Goal: Task Accomplishment & Management: Use online tool/utility

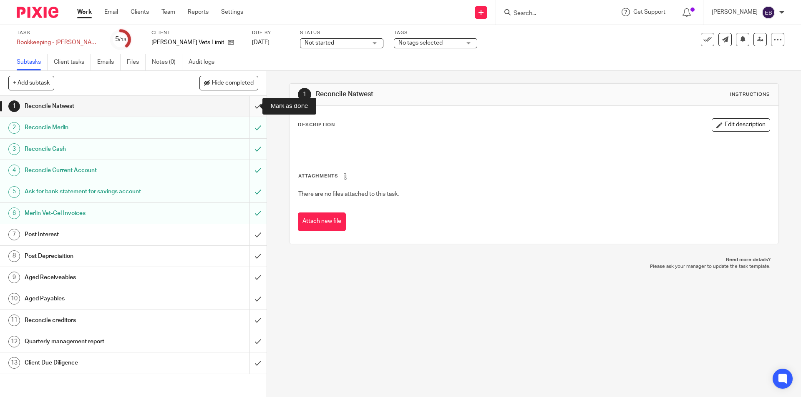
click at [253, 107] on input "submit" at bounding box center [133, 106] width 266 height 21
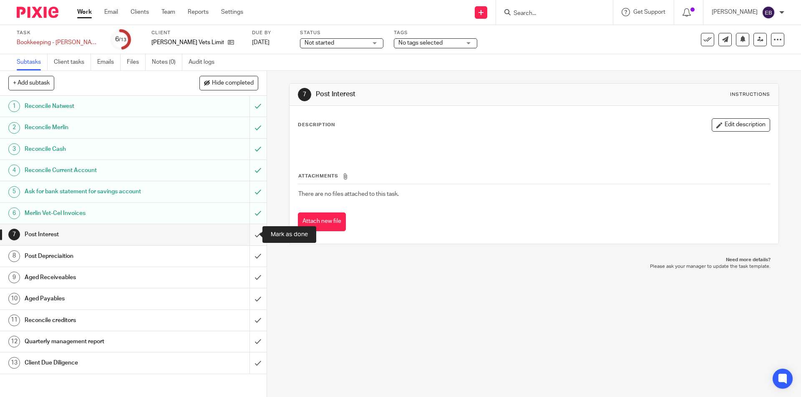
click at [247, 231] on input "submit" at bounding box center [133, 234] width 266 height 21
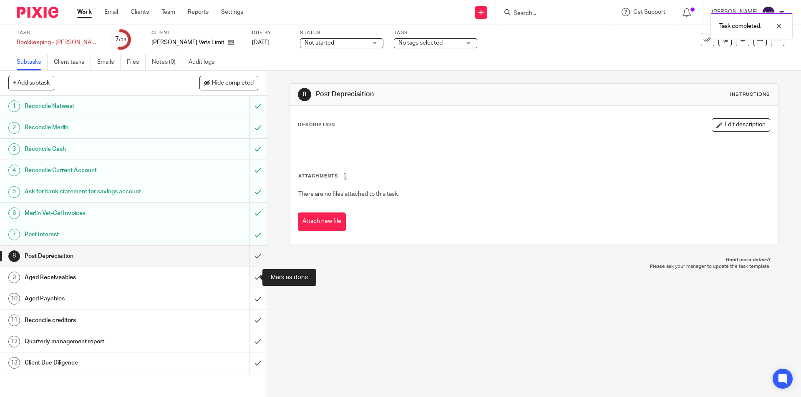
click at [251, 271] on input "submit" at bounding box center [133, 277] width 266 height 21
click at [245, 300] on input "submit" at bounding box center [133, 299] width 266 height 21
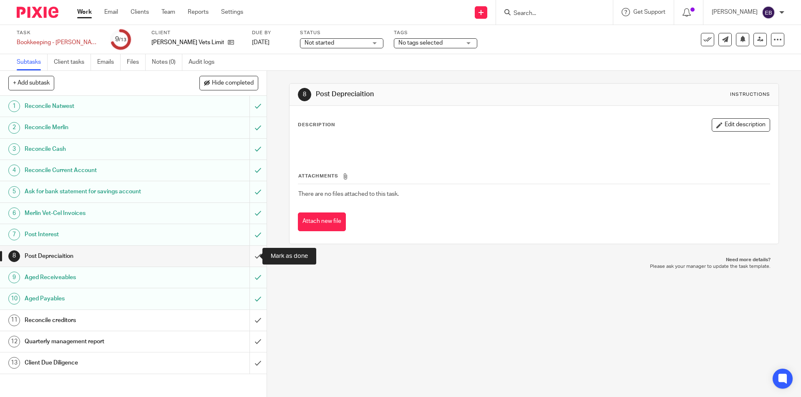
click at [253, 258] on input "submit" at bounding box center [133, 256] width 266 height 21
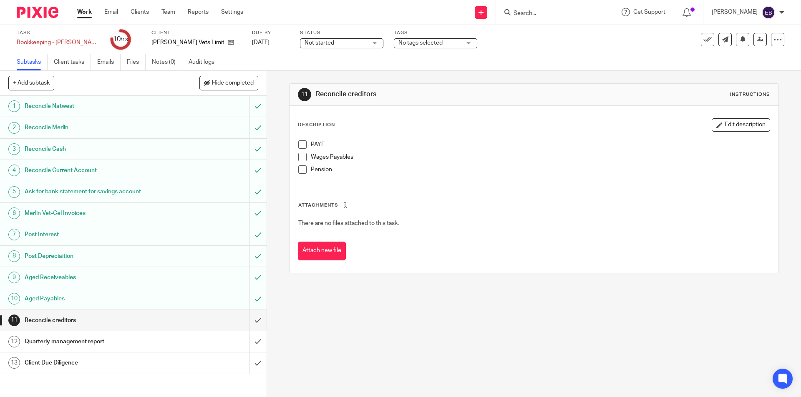
click at [301, 168] on span at bounding box center [302, 170] width 8 height 8
